Goal: Contribute content: Contribute content

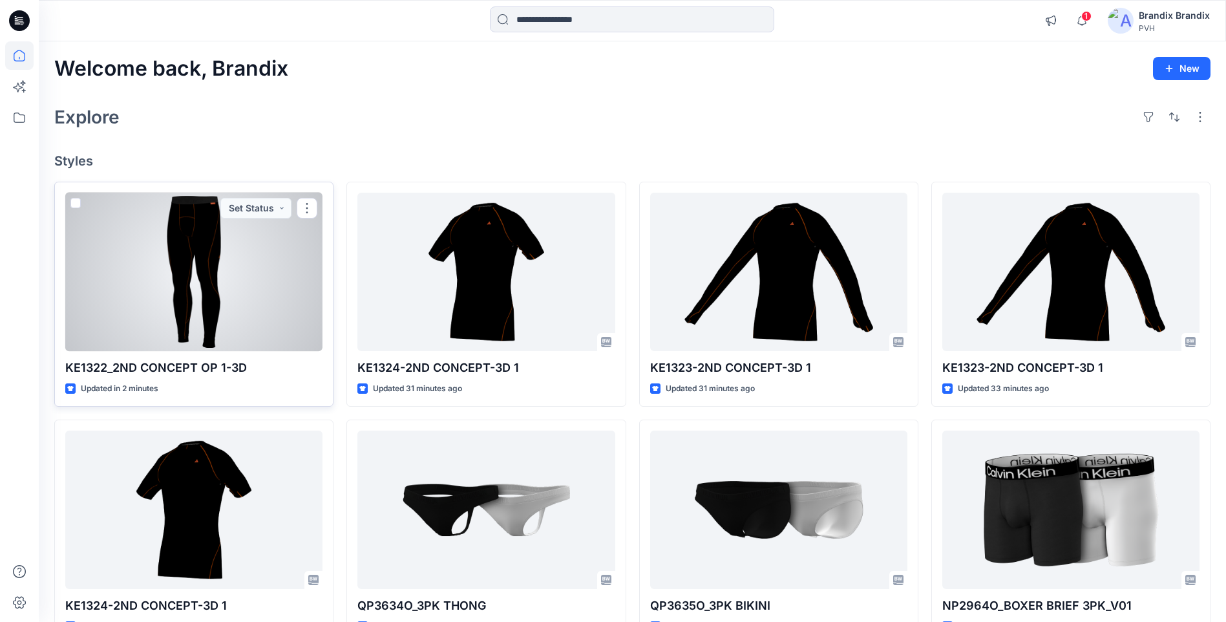
click at [195, 271] on div at bounding box center [193, 272] width 257 height 158
click at [195, 271] on div "Welcome back, Brandix New Explore Styles KE1322_2ND CONCEPT OP 1-3D Updated in …" at bounding box center [632, 492] width 1187 height 903
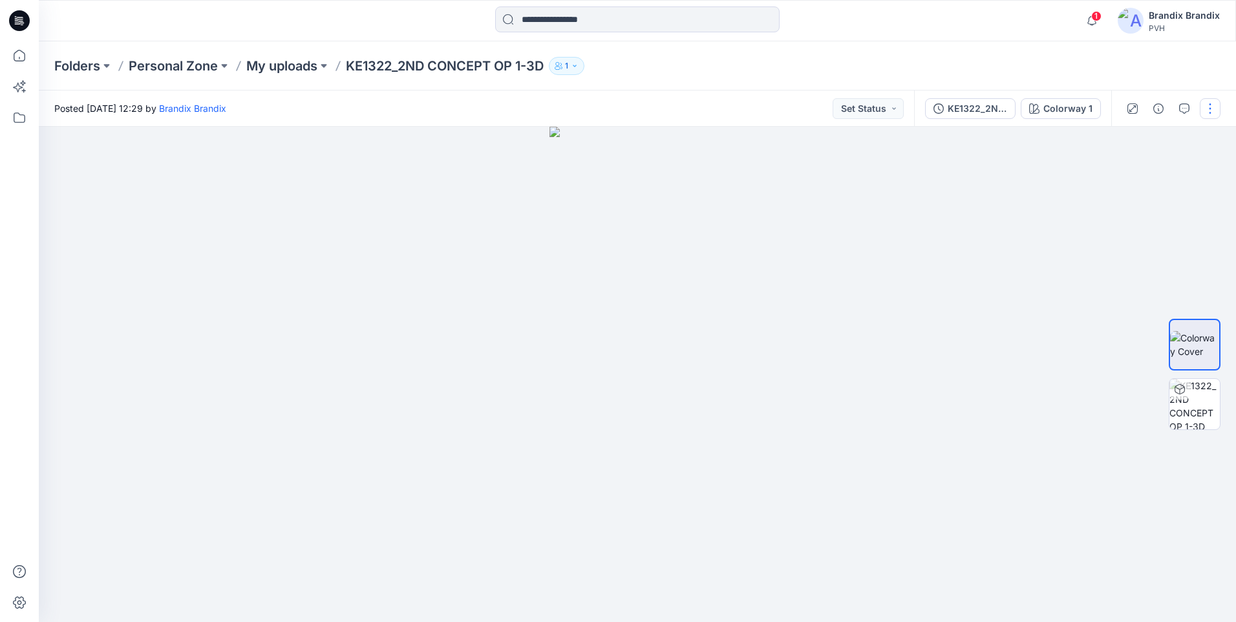
click at [1213, 109] on button "button" at bounding box center [1210, 108] width 21 height 21
click at [1136, 171] on button "Edit" at bounding box center [1155, 175] width 119 height 24
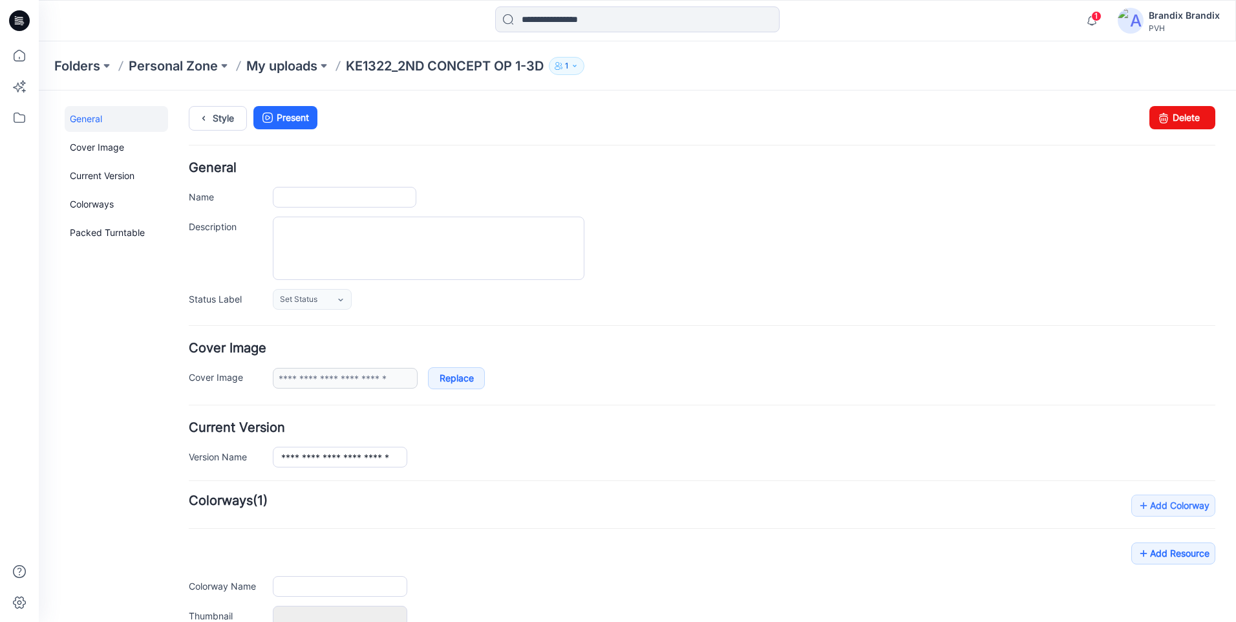
type input "**********"
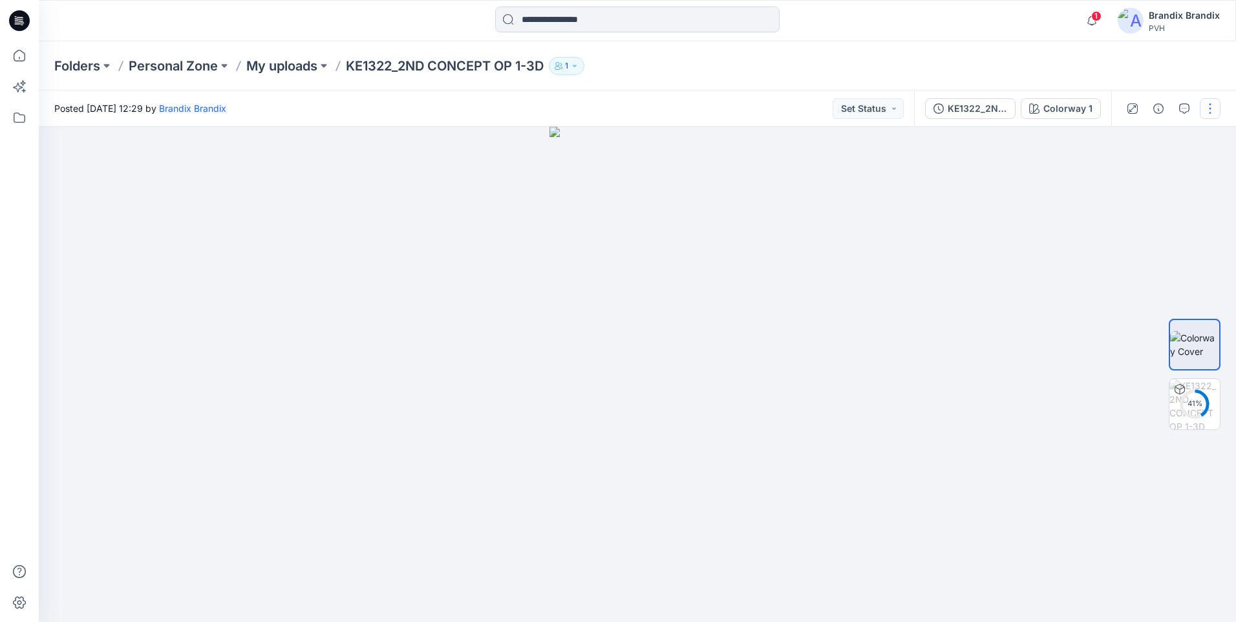
click at [1211, 108] on button "button" at bounding box center [1210, 108] width 21 height 21
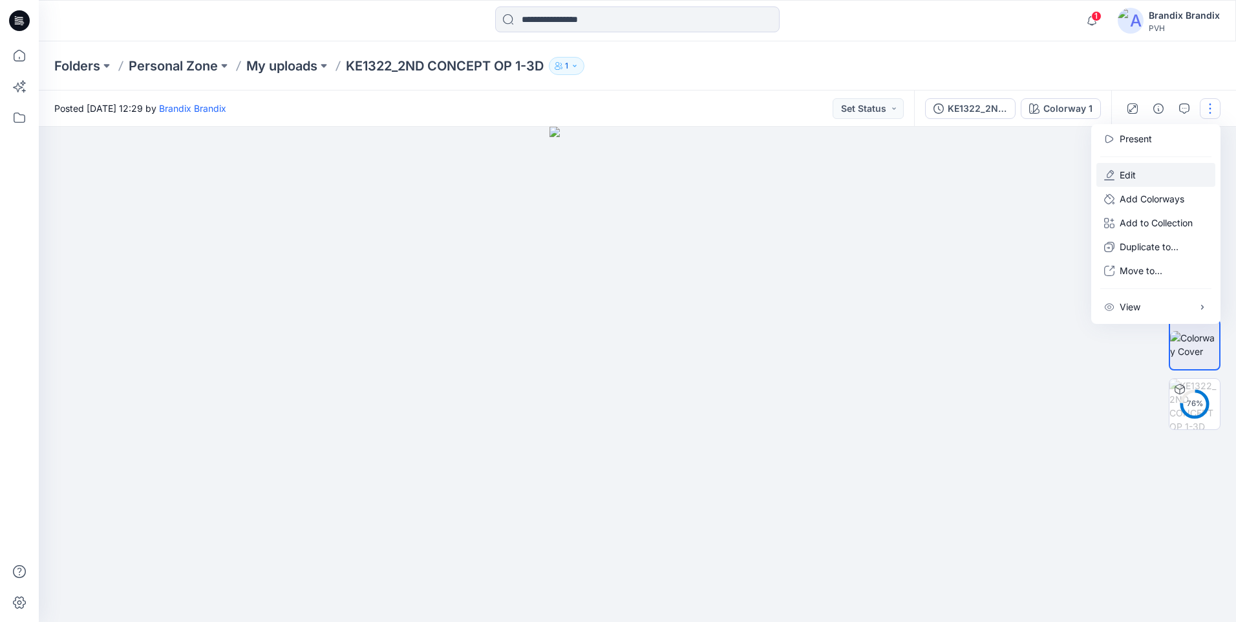
click at [1138, 171] on button "Edit" at bounding box center [1155, 175] width 119 height 24
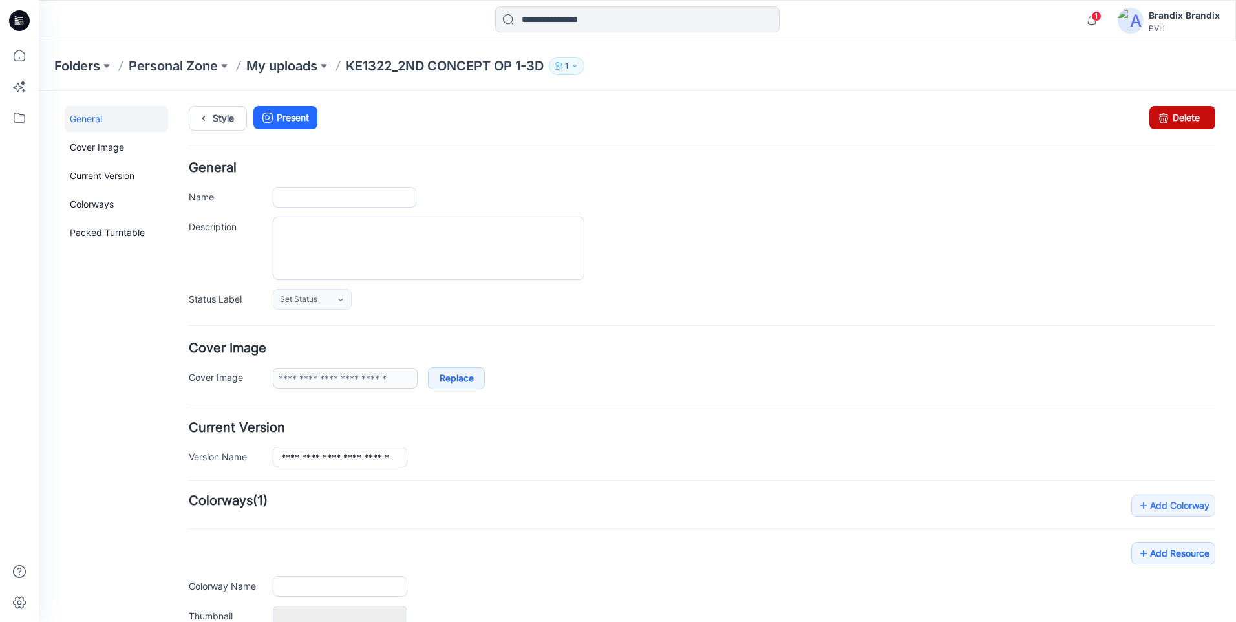
type input "**********"
drag, startPoint x: 719, startPoint y: 166, endPoint x: 1175, endPoint y: 127, distance: 457.4
click at [1175, 127] on link "Delete" at bounding box center [1182, 117] width 66 height 23
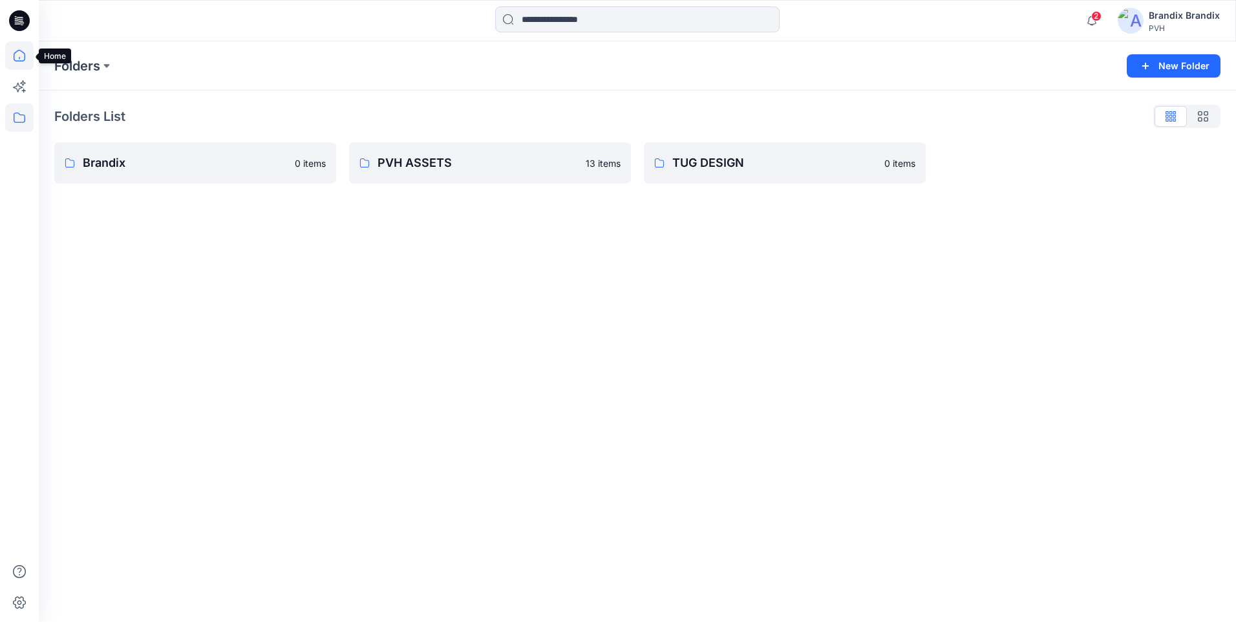
click at [26, 60] on icon at bounding box center [19, 55] width 28 height 28
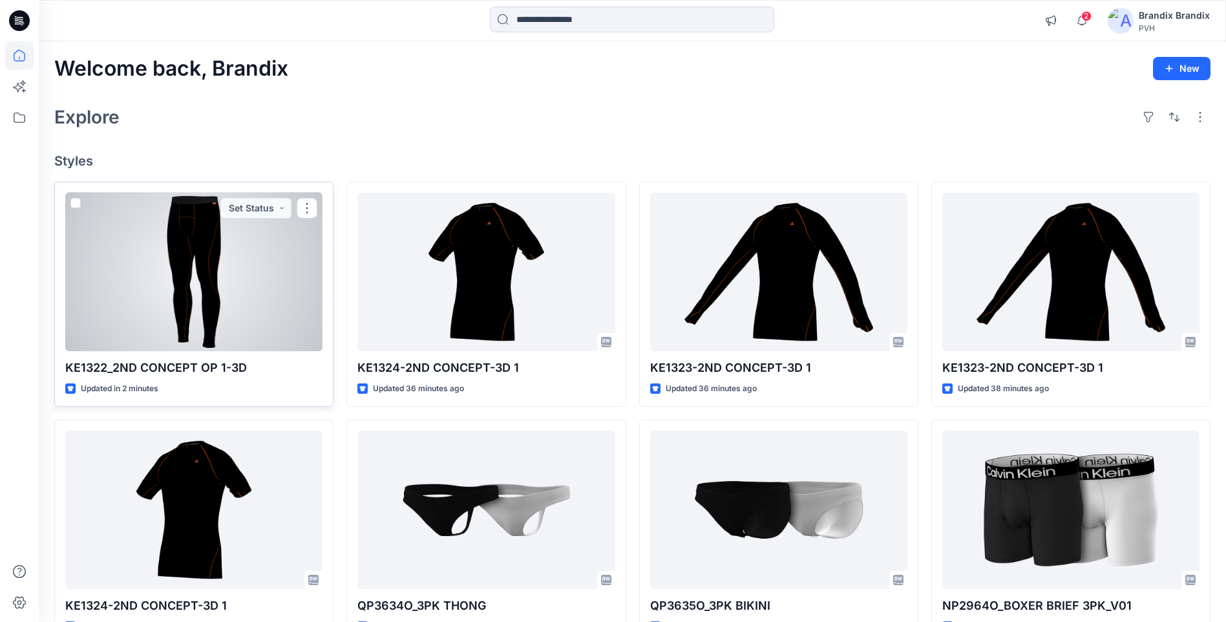
click at [242, 290] on div at bounding box center [193, 272] width 257 height 158
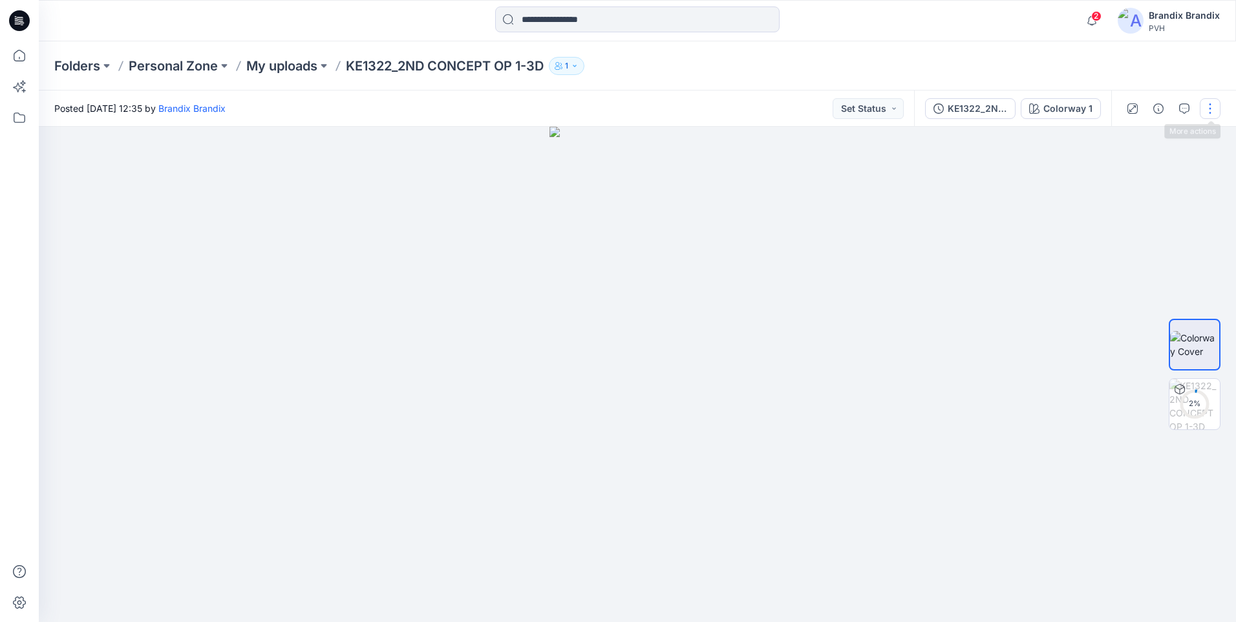
click at [1210, 111] on button "button" at bounding box center [1210, 108] width 21 height 21
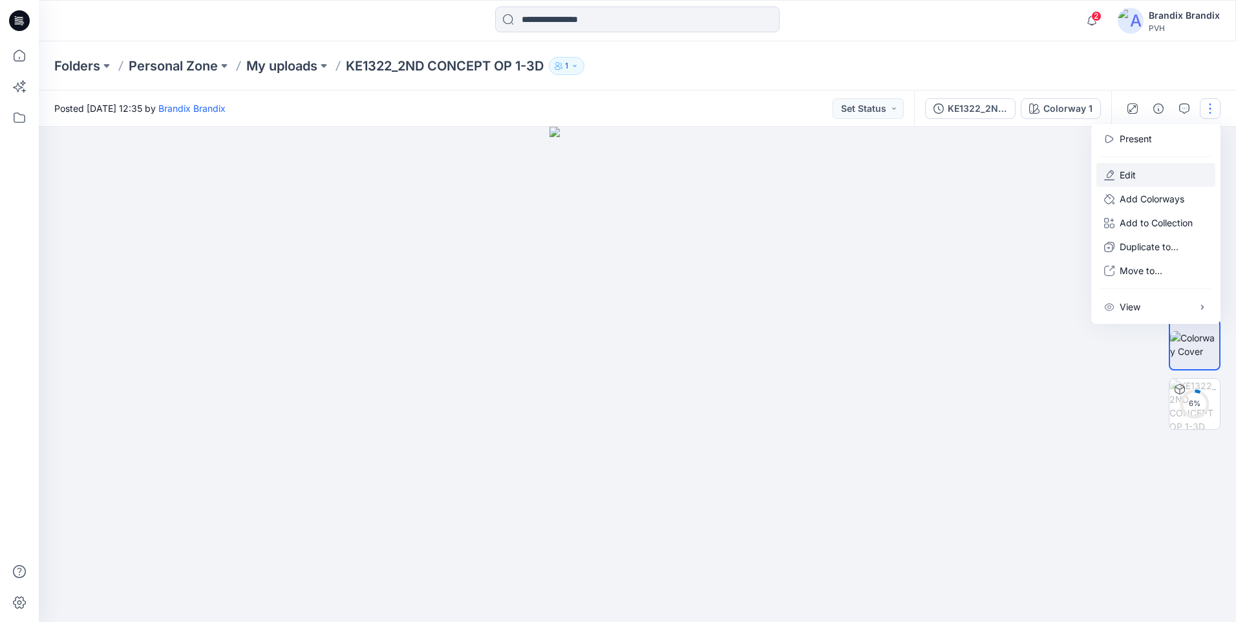
click at [1140, 175] on button "Edit" at bounding box center [1155, 175] width 119 height 24
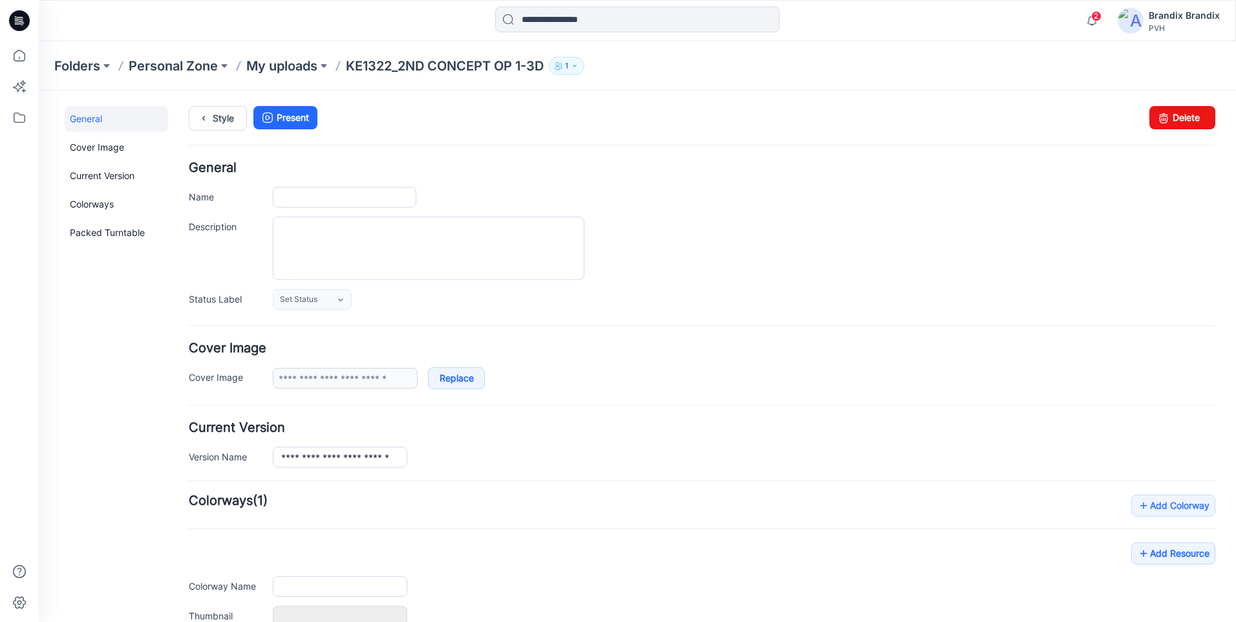
type input "**********"
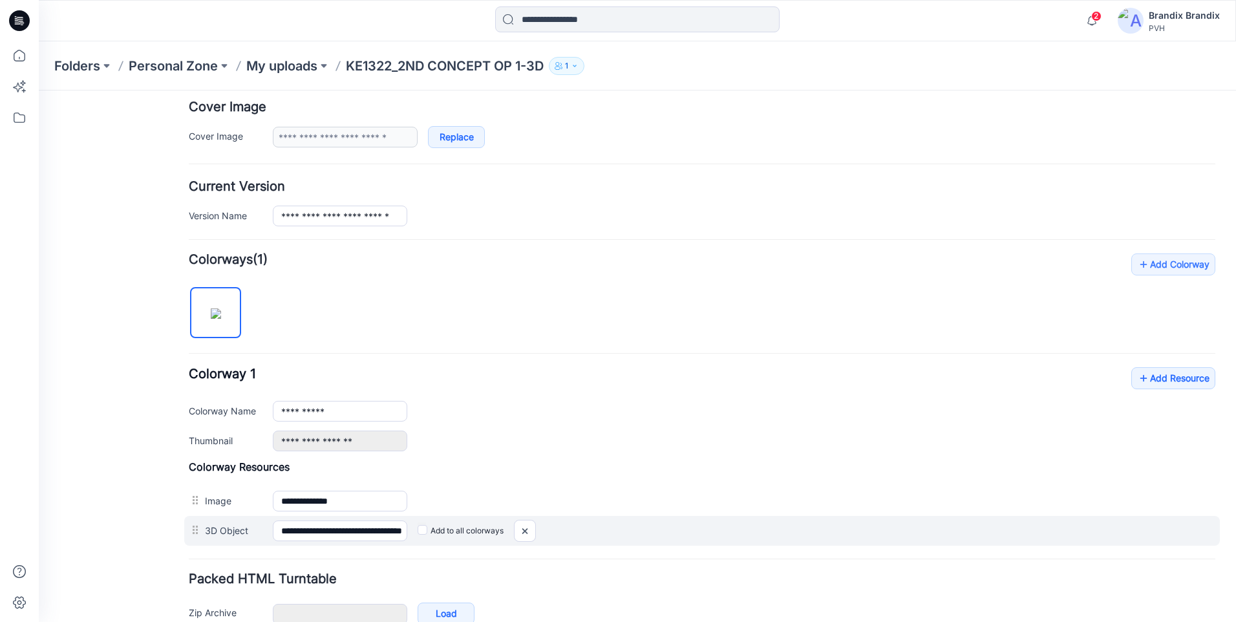
scroll to position [313, 0]
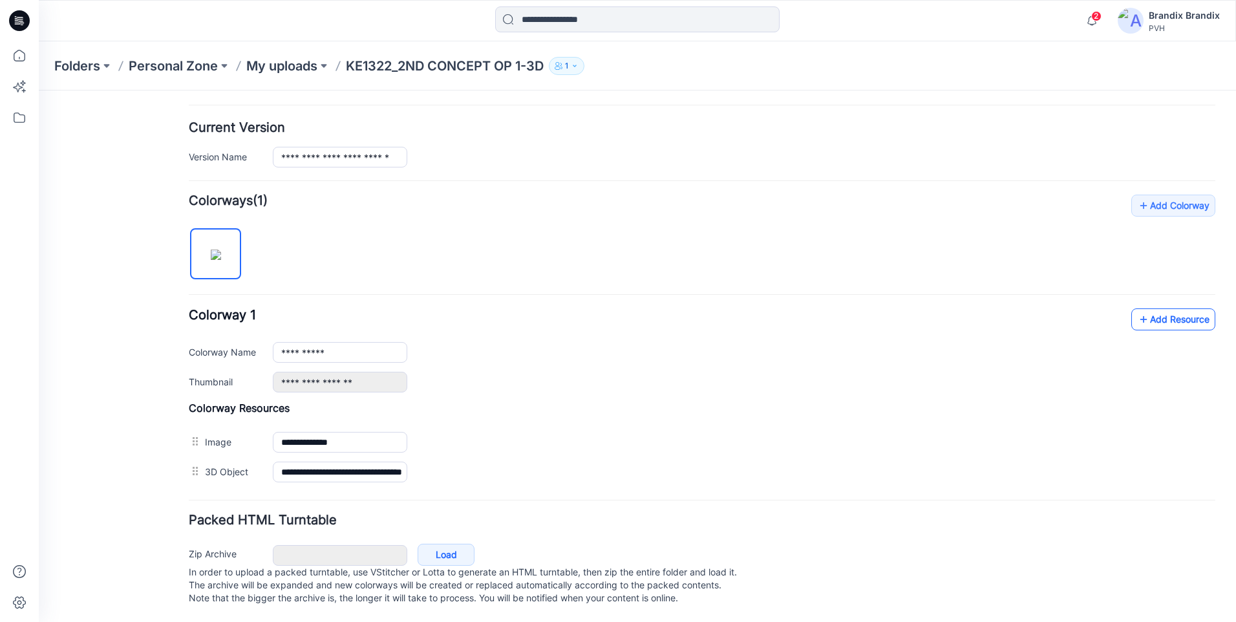
click at [1158, 308] on link "Add Resource" at bounding box center [1173, 319] width 84 height 22
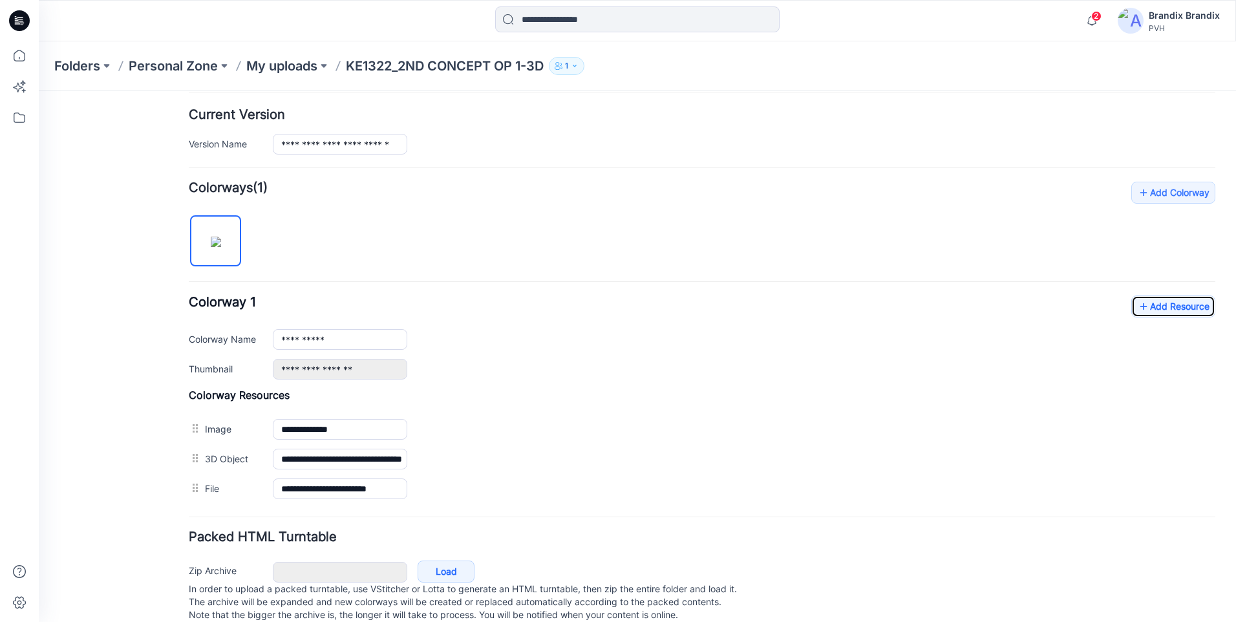
scroll to position [0, 0]
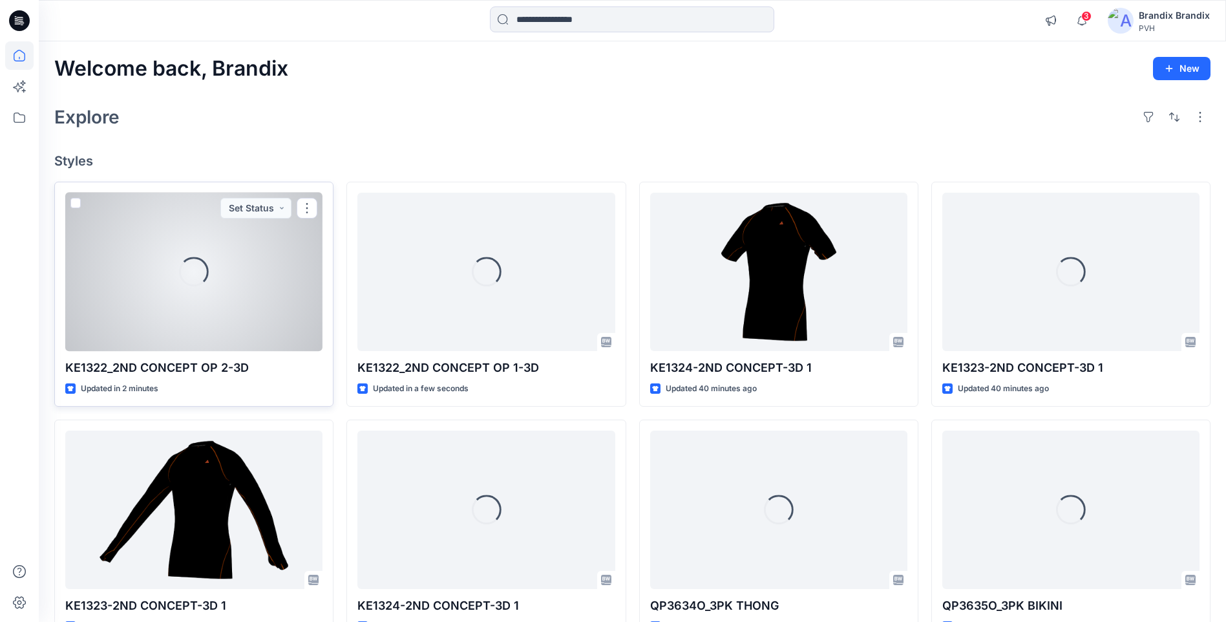
click at [282, 301] on div "Loading..." at bounding box center [193, 272] width 257 height 158
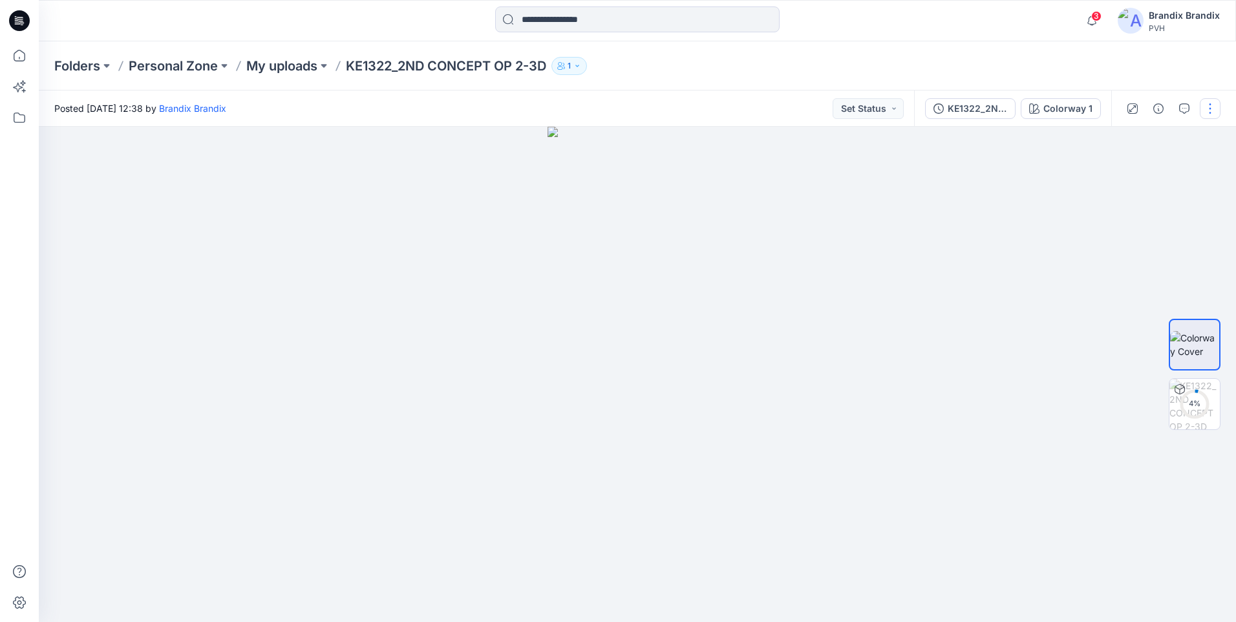
click at [1216, 109] on button "button" at bounding box center [1210, 108] width 21 height 21
click at [1147, 169] on button "Edit" at bounding box center [1155, 175] width 119 height 24
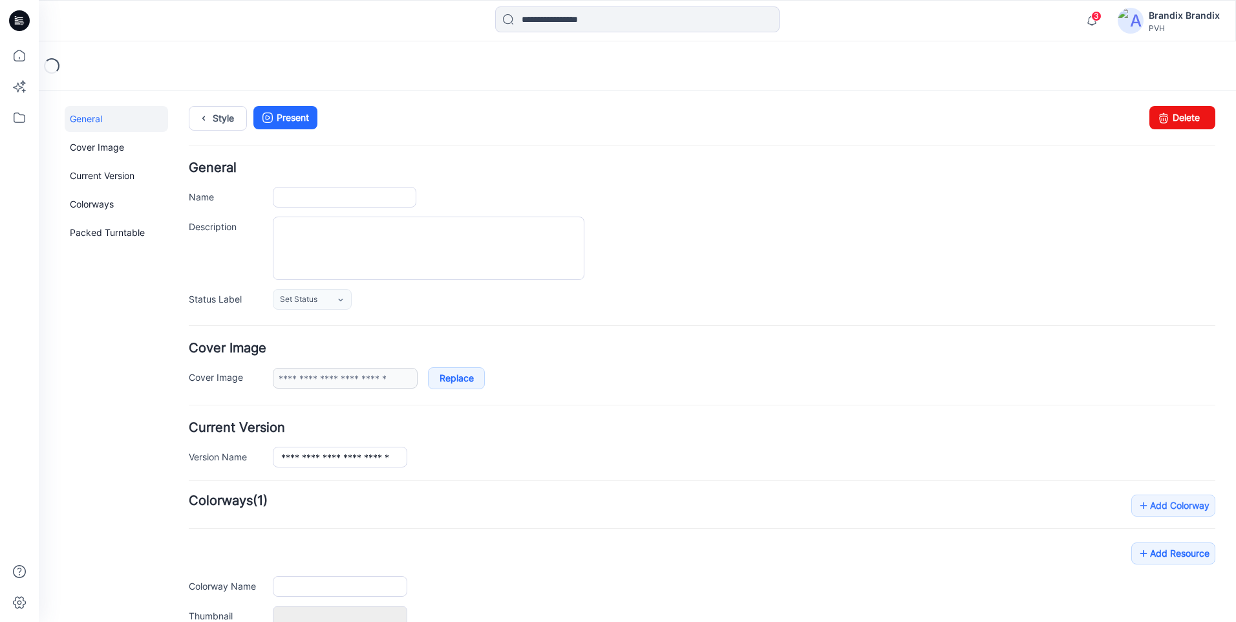
type input "**********"
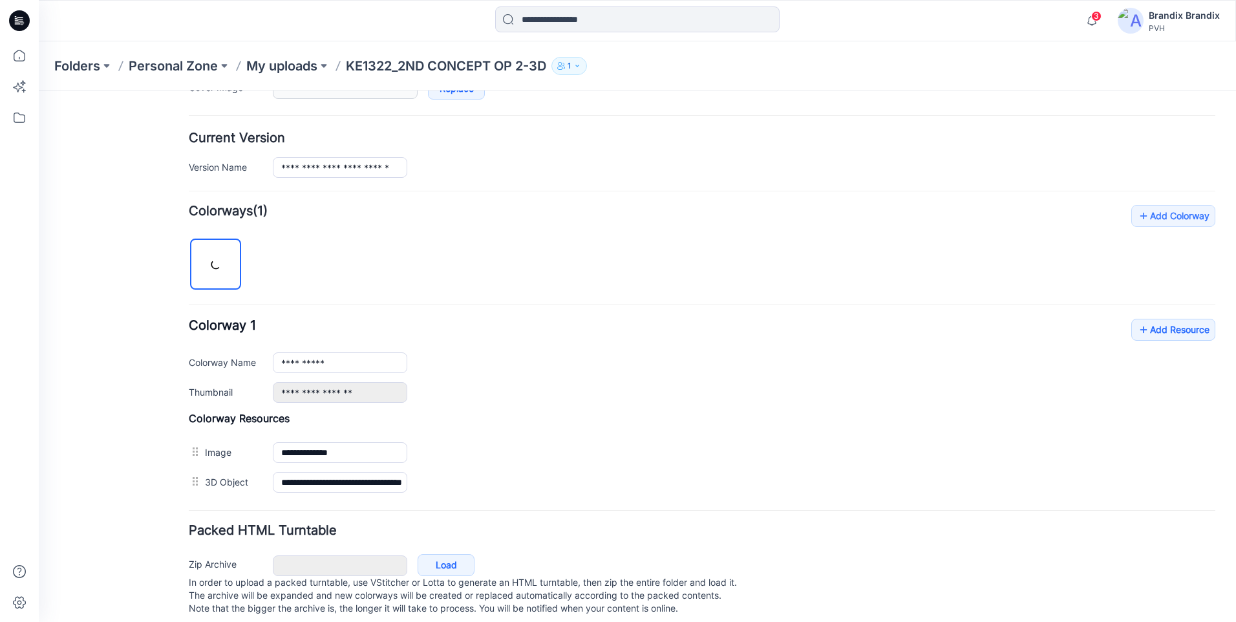
scroll to position [313, 0]
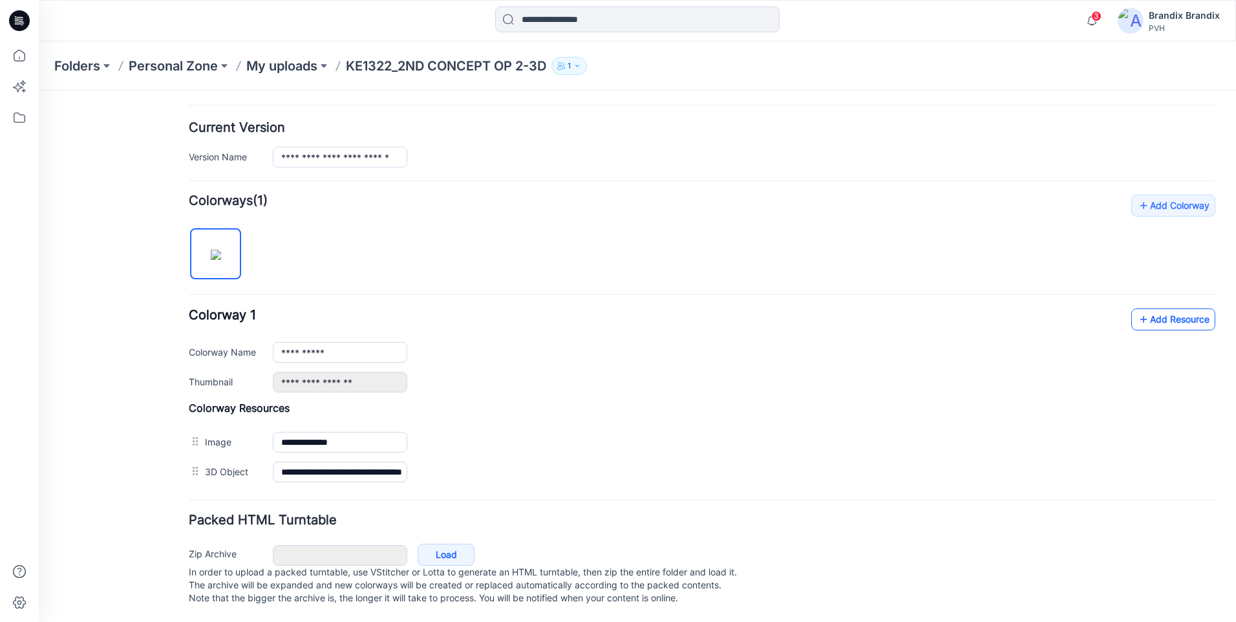
click at [1181, 308] on link "Add Resource" at bounding box center [1173, 319] width 84 height 22
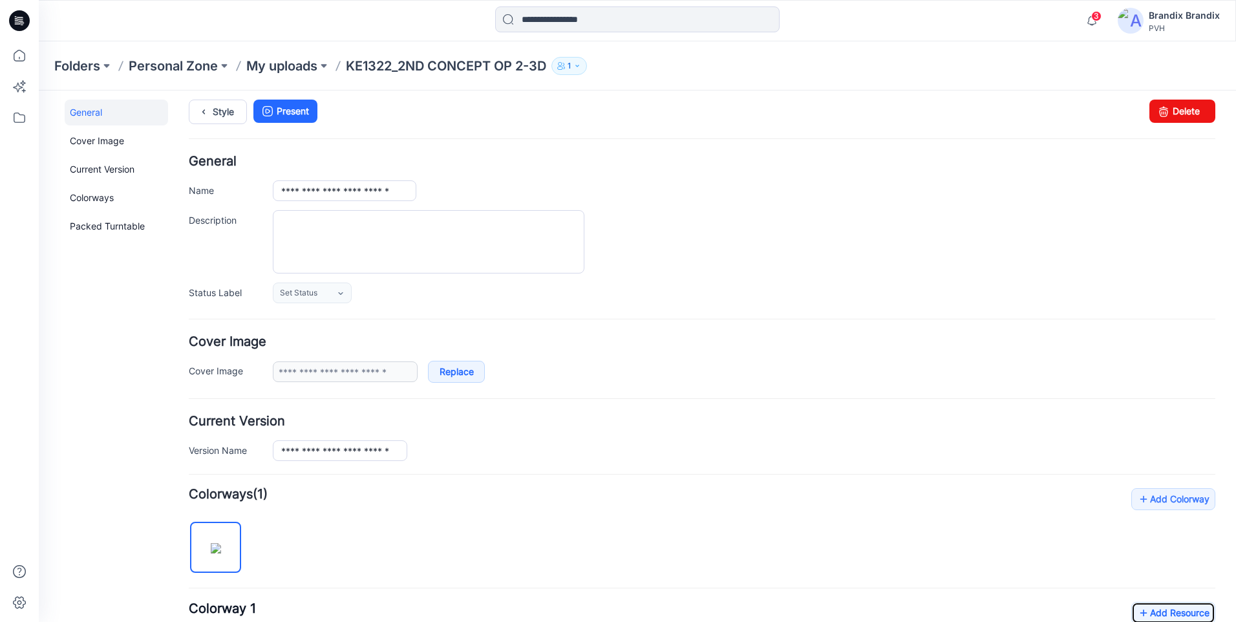
scroll to position [0, 0]
